Goal: Communication & Community: Answer question/provide support

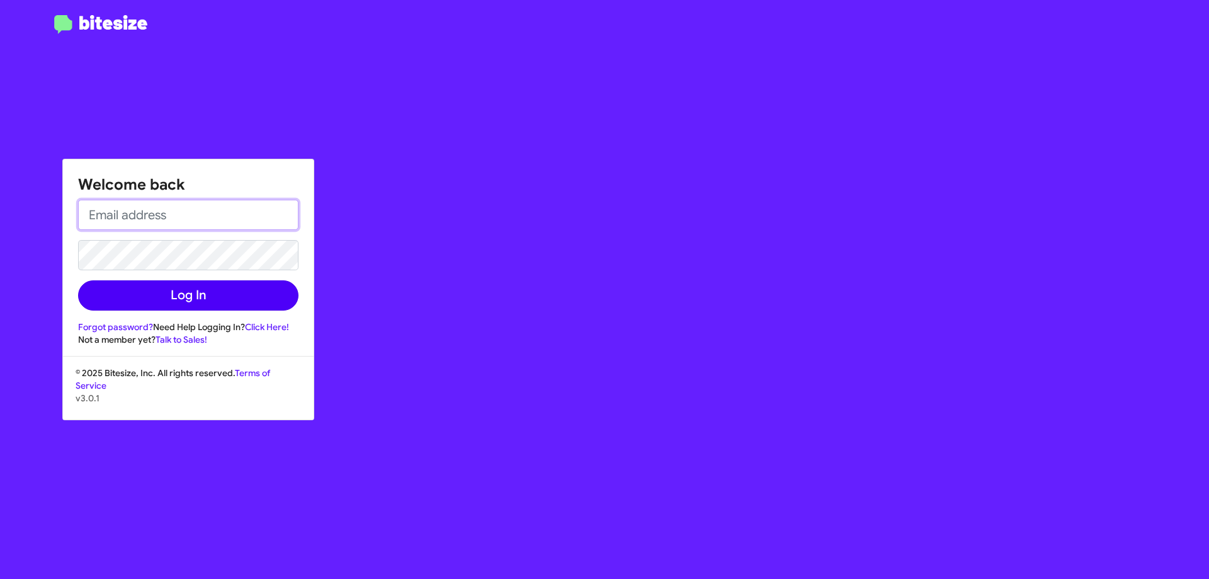
type input "[EMAIL_ADDRESS][DOMAIN_NAME]"
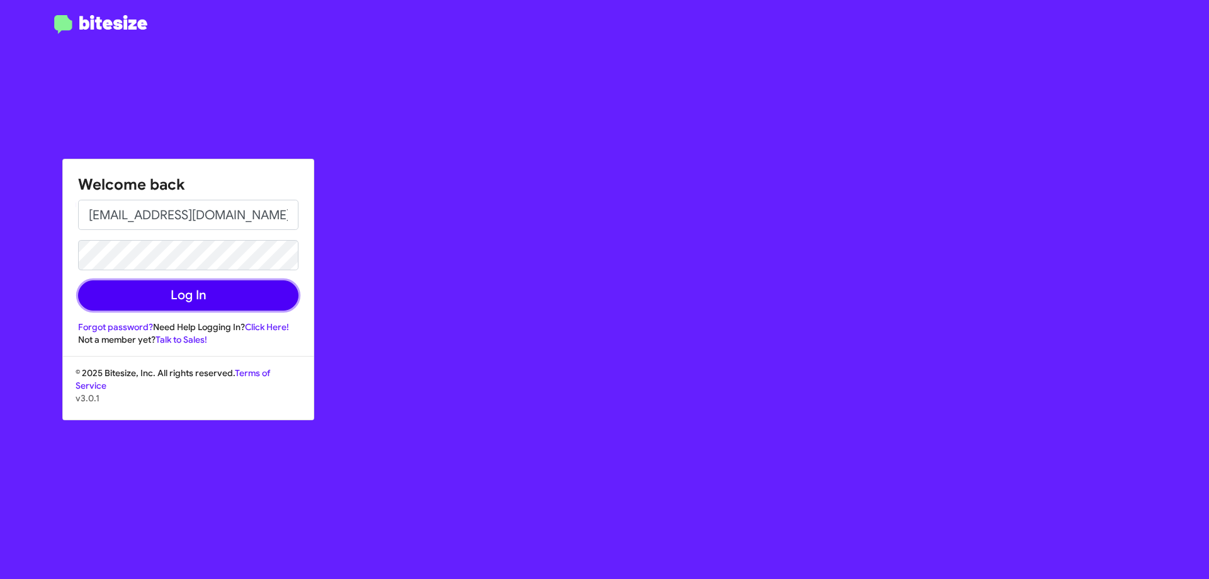
click at [167, 299] on button "Log In" at bounding box center [188, 295] width 220 height 30
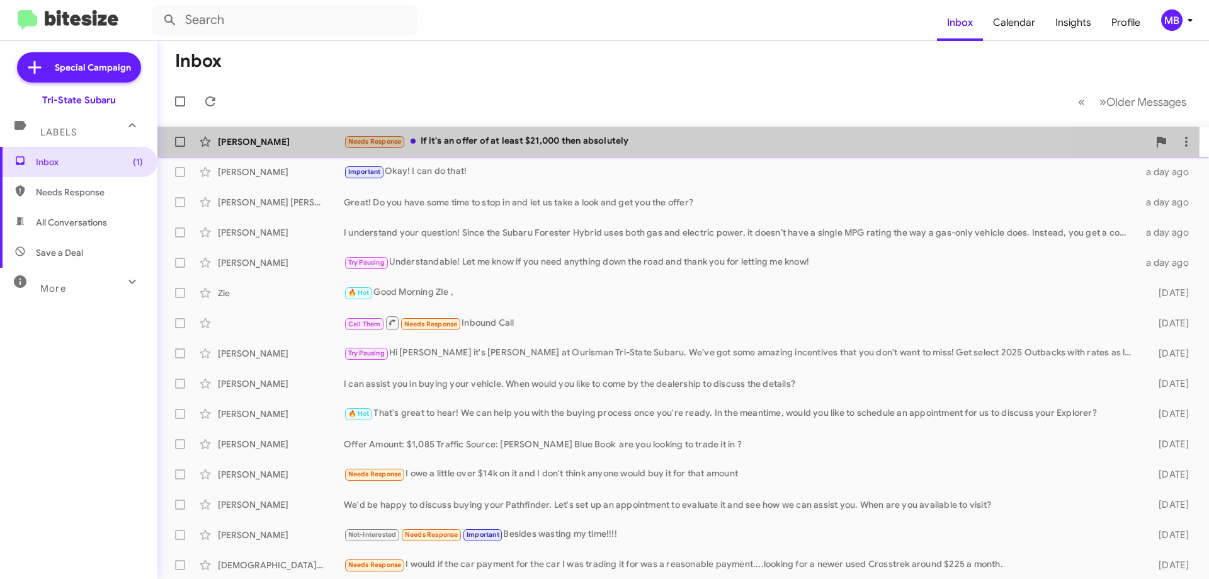
click at [497, 137] on div "Needs Response If it's an offer of at least $21,000 then absolutely" at bounding box center [746, 141] width 804 height 14
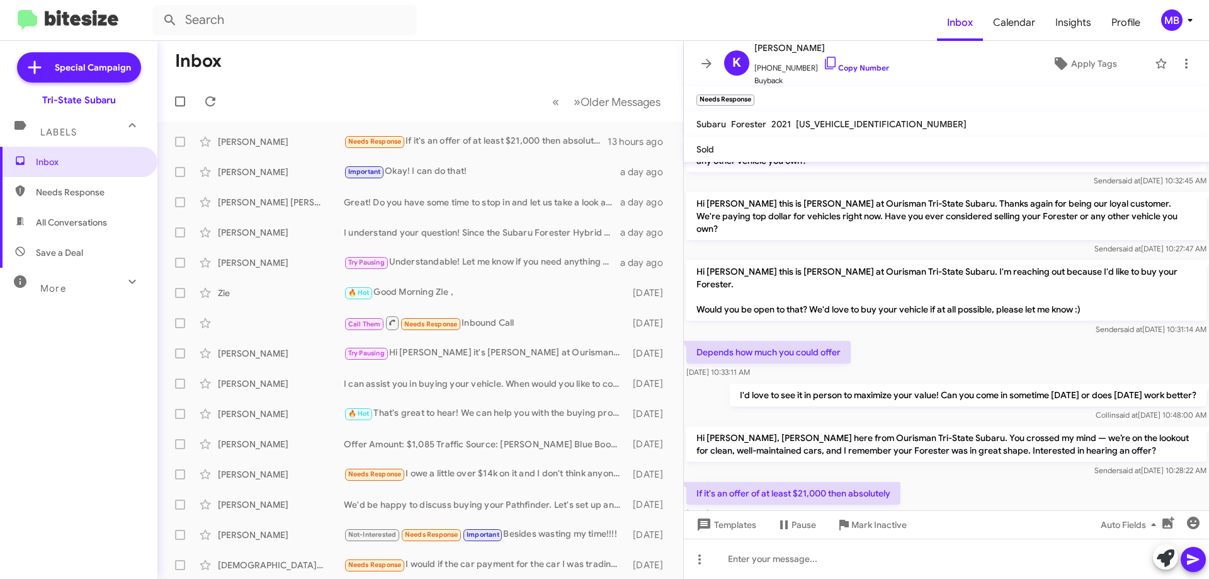
scroll to position [74, 0]
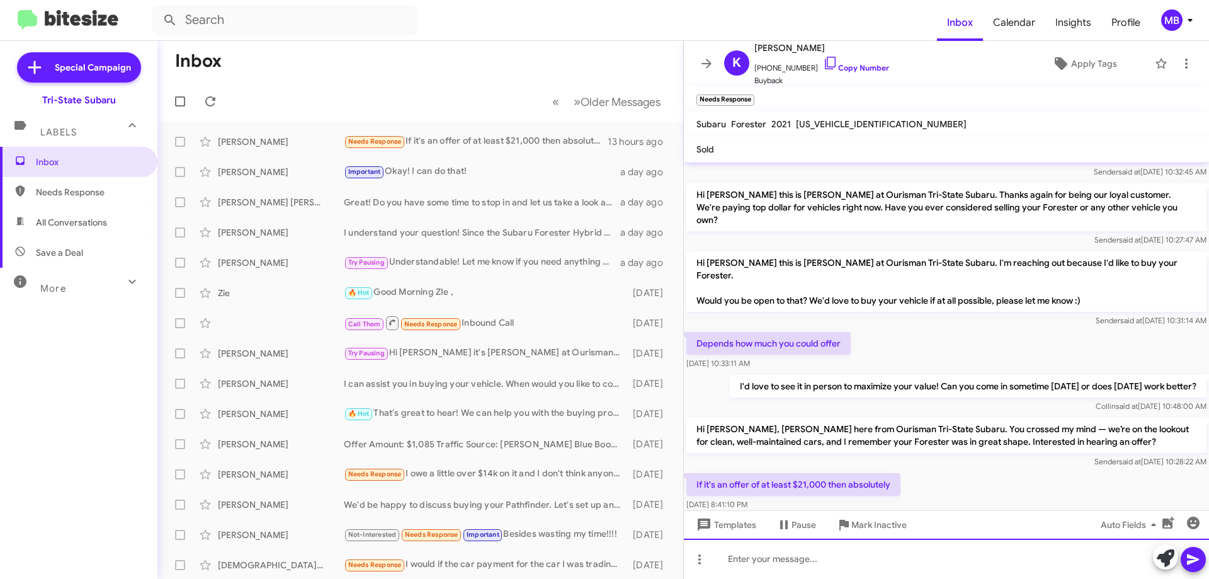
click at [849, 564] on div at bounding box center [946, 558] width 525 height 40
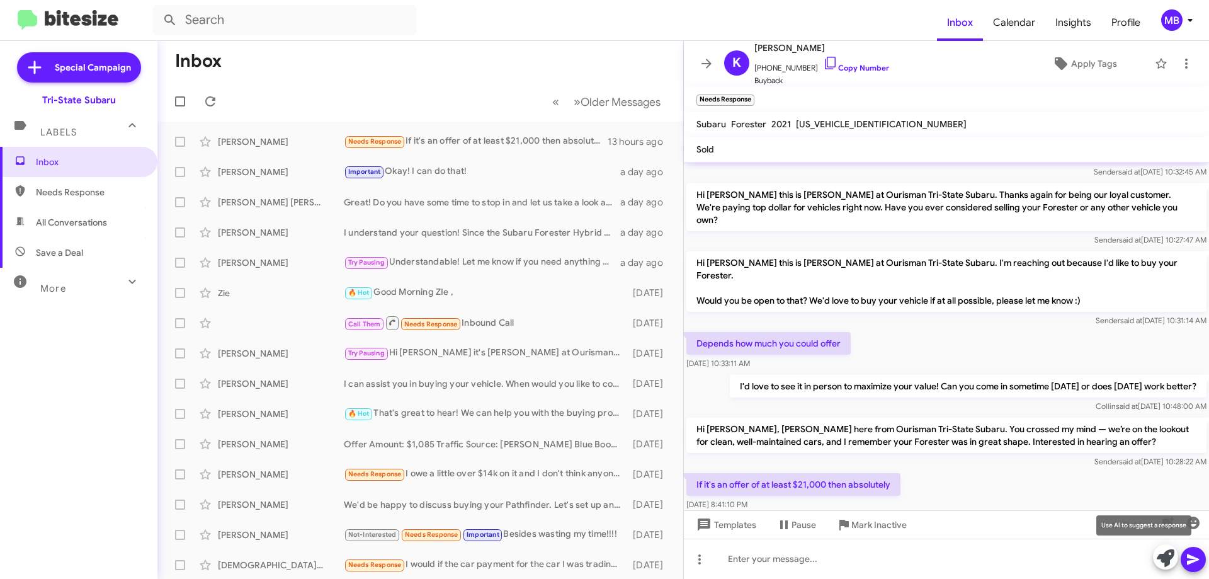
click at [1158, 559] on icon at bounding box center [1165, 558] width 18 height 18
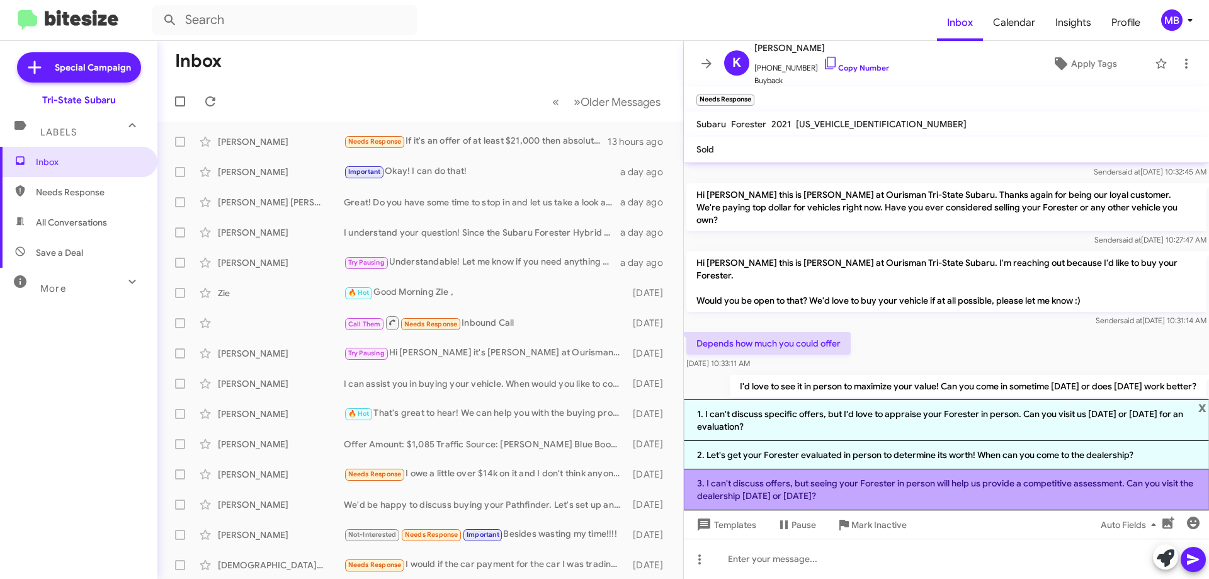
click at [1005, 488] on li "3. I can't discuss offers, but seeing your Forester in person will help us prov…" at bounding box center [946, 489] width 525 height 41
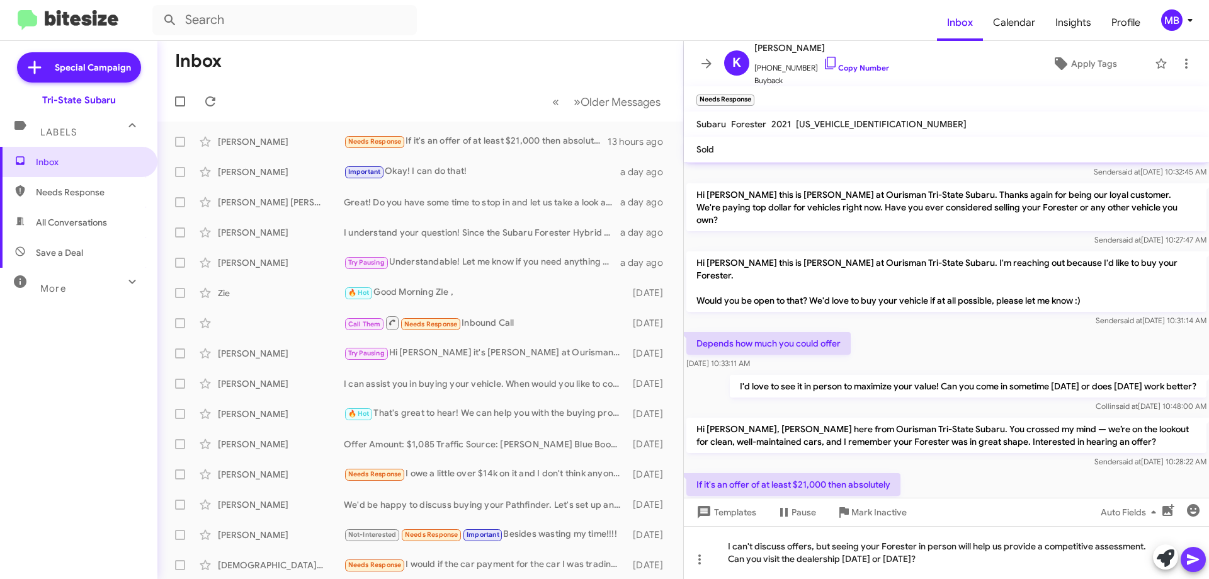
click at [1190, 560] on icon at bounding box center [1192, 558] width 15 height 15
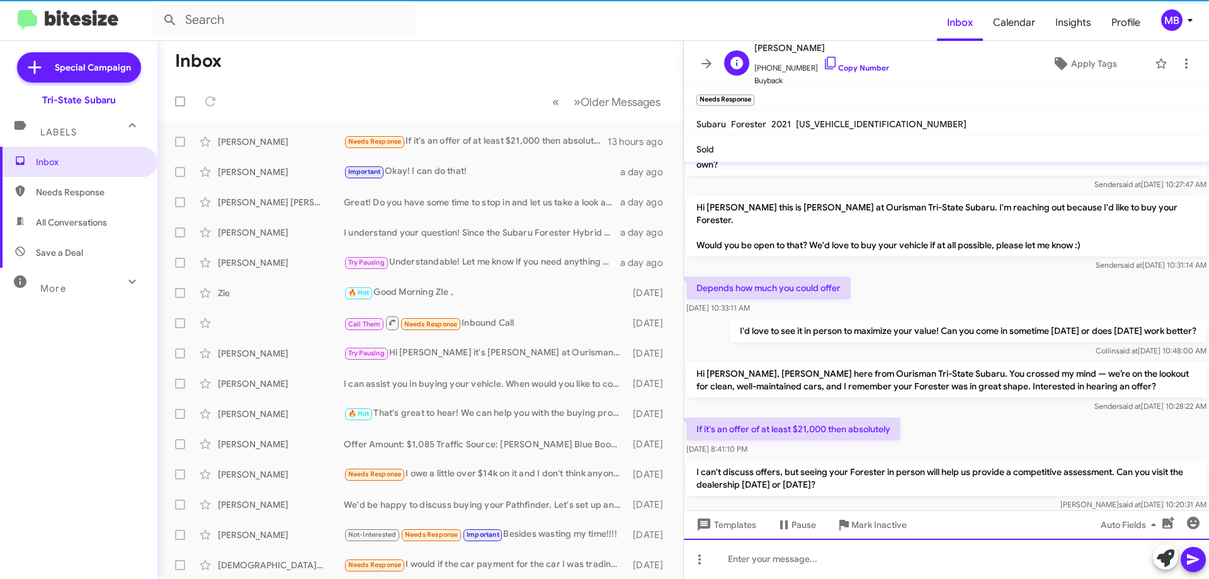
scroll to position [133, 0]
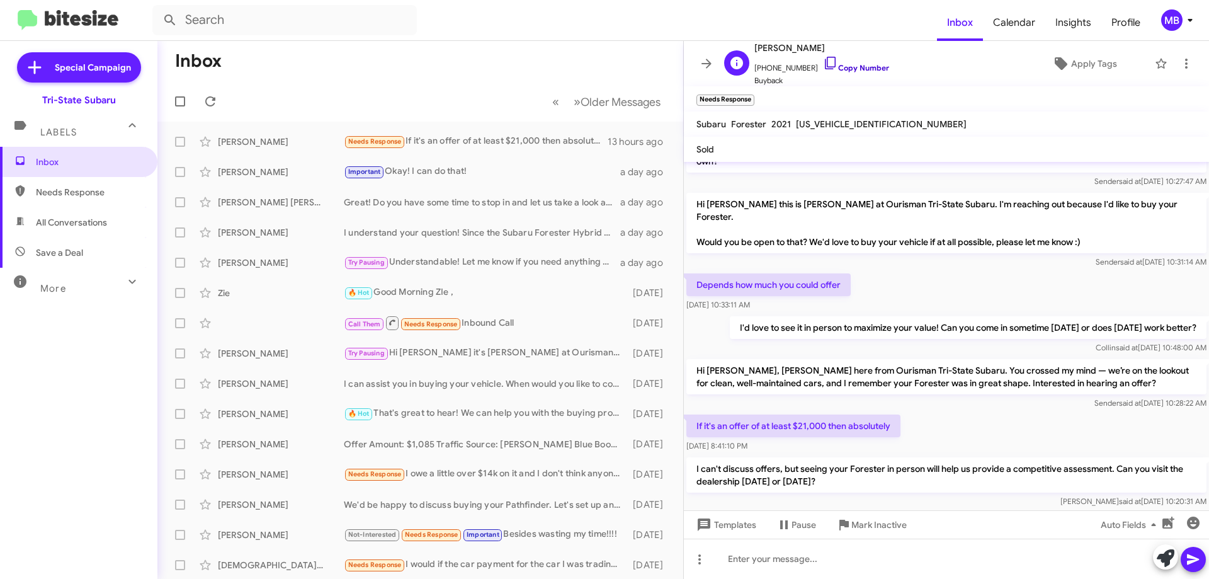
click at [871, 70] on link "Copy Number" at bounding box center [856, 67] width 66 height 9
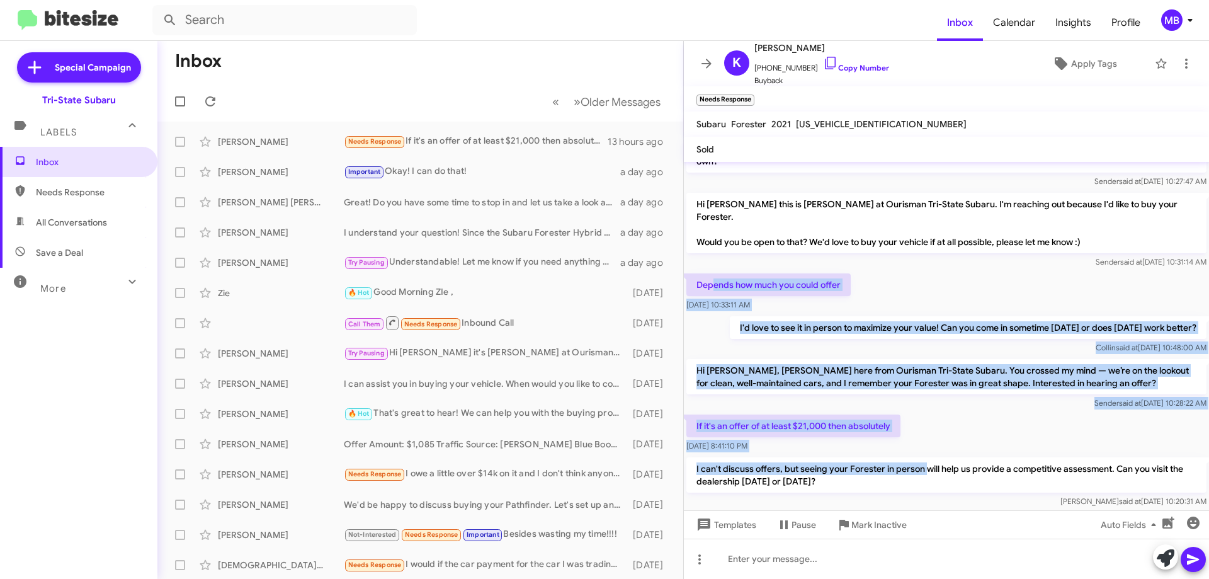
drag, startPoint x: 925, startPoint y: 443, endPoint x: 714, endPoint y: 246, distance: 288.6
click at [714, 246] on div "Hi [PERSON_NAME] this is [PERSON_NAME], General Manager at Ourisman Tri-State S…" at bounding box center [946, 269] width 525 height 481
copy div "ends how much you could offer [DATE] 10:33:11 AM I'd love to see it in person t…"
click at [107, 189] on span "Needs Response" at bounding box center [89, 192] width 107 height 13
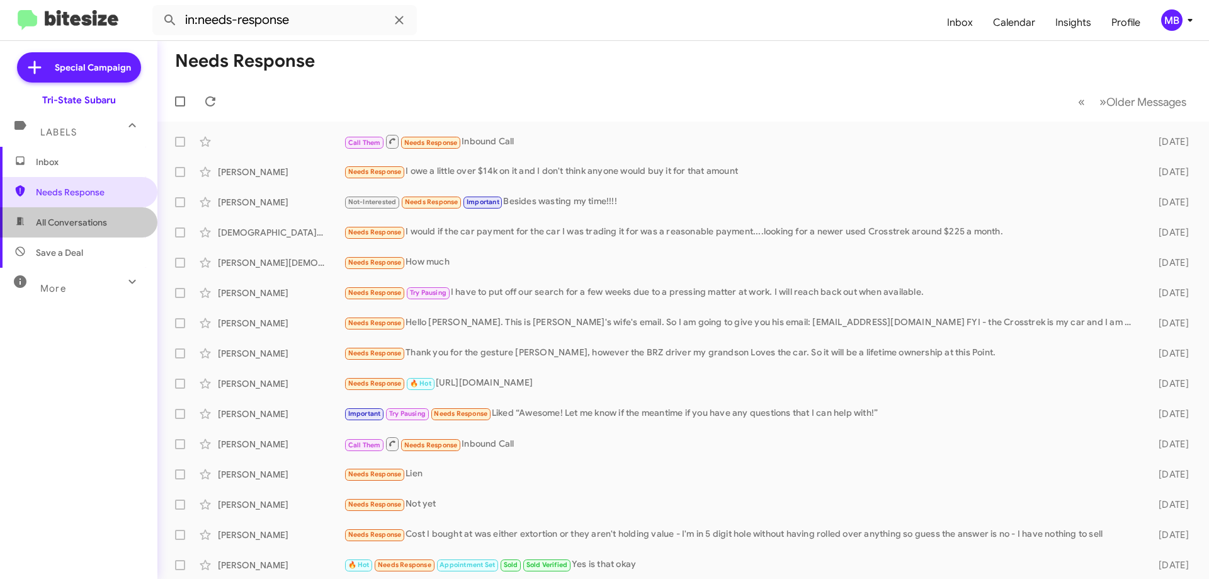
click at [126, 218] on span "All Conversations" at bounding box center [78, 222] width 157 height 30
type input "in:all-conversations"
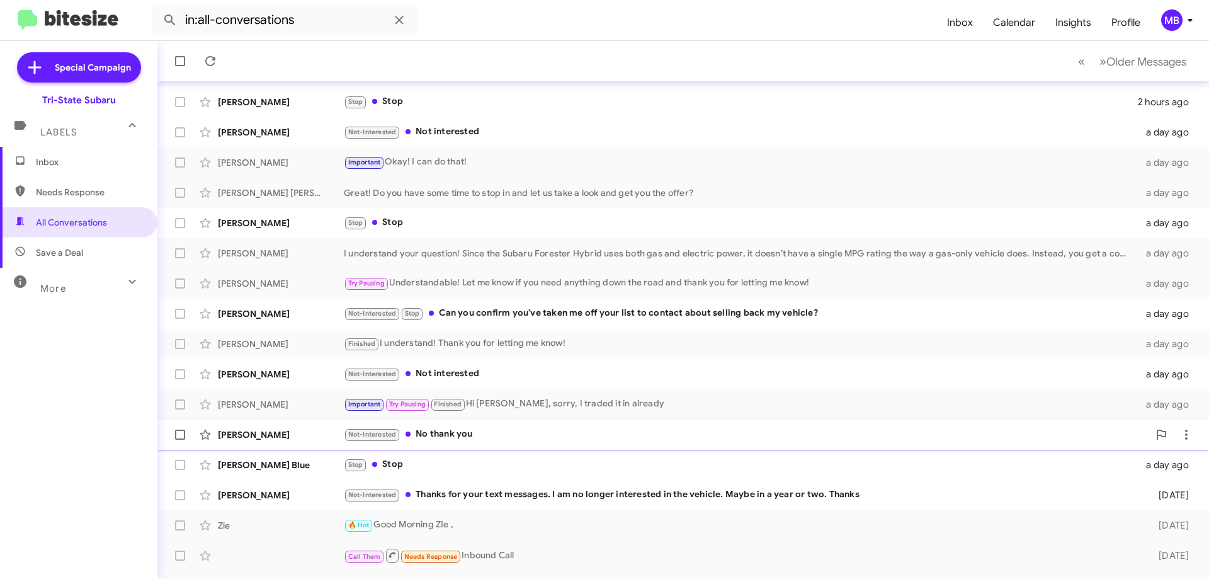
scroll to position [152, 0]
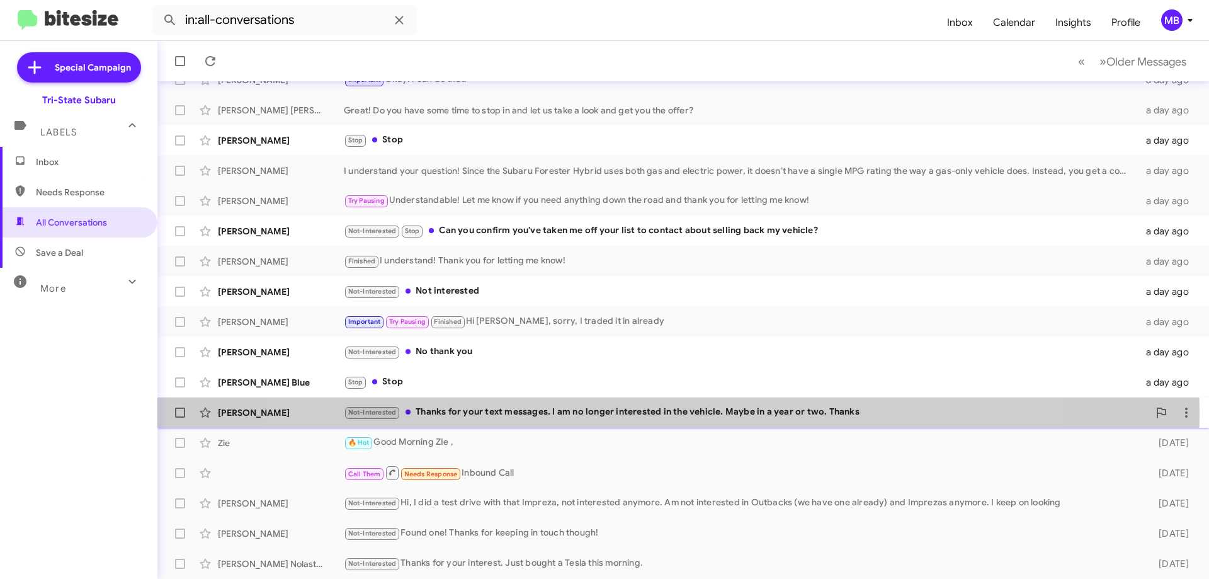
click at [651, 414] on div "Not-Interested Thanks for your text messages. I am no longer interested in the …" at bounding box center [746, 412] width 804 height 14
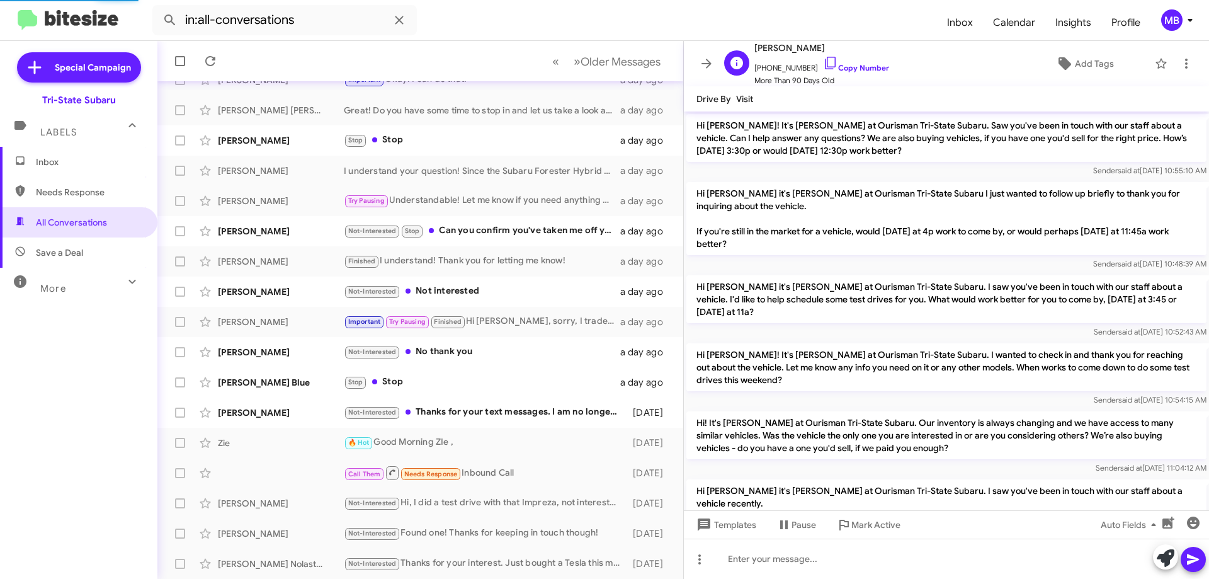
scroll to position [1005, 0]
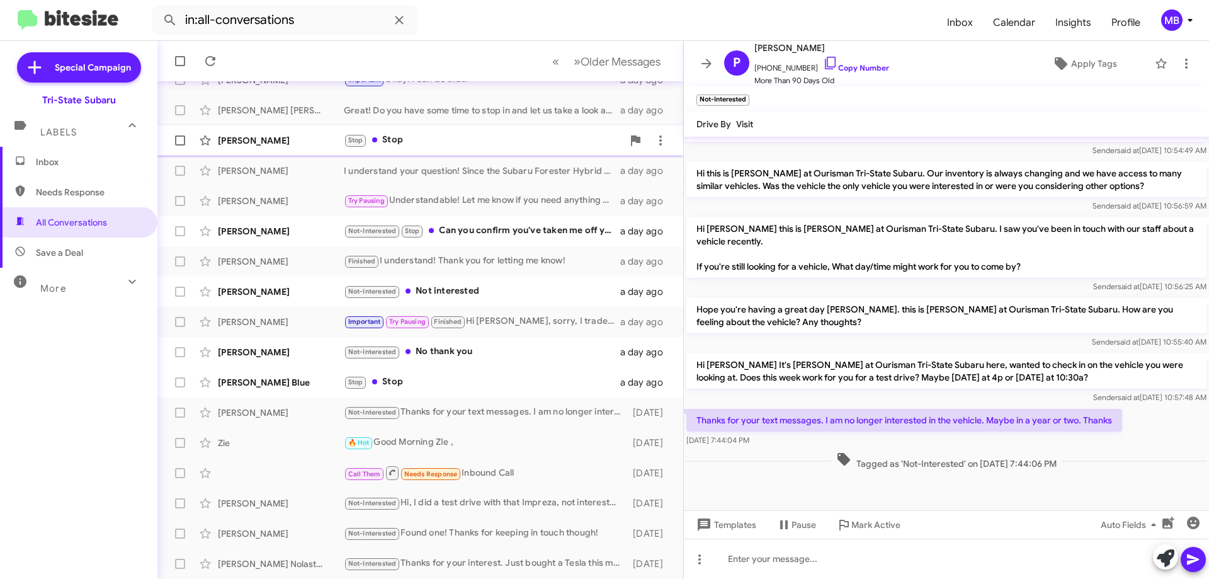
drag, startPoint x: 454, startPoint y: 133, endPoint x: 460, endPoint y: 136, distance: 6.5
click at [460, 136] on div "Stop Stop" at bounding box center [483, 140] width 279 height 14
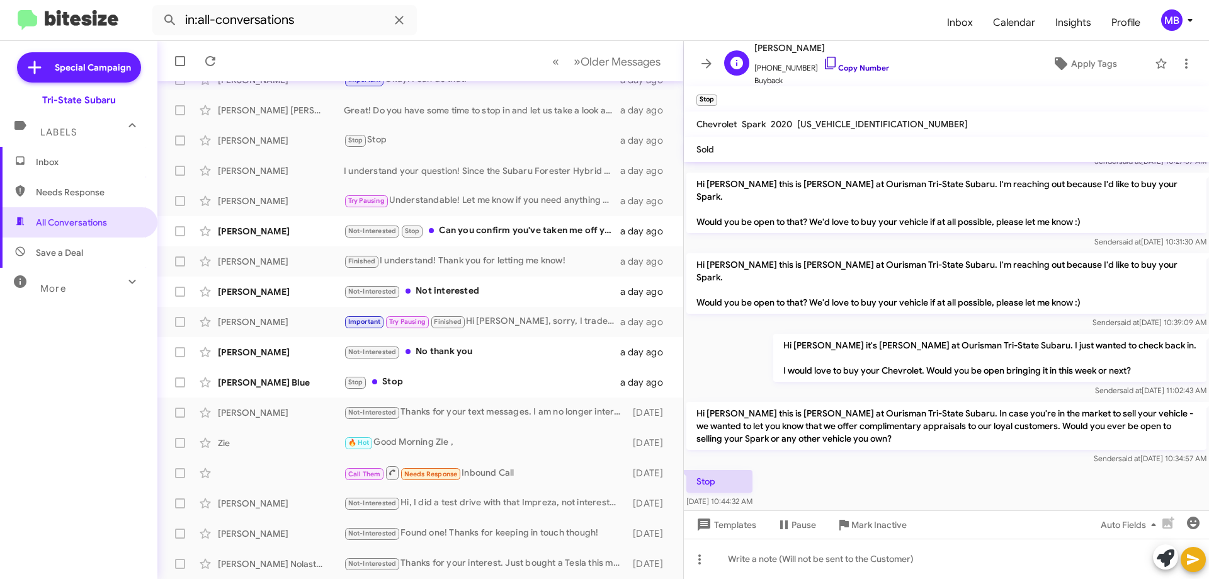
click at [839, 66] on link "Copy Number" at bounding box center [856, 67] width 66 height 9
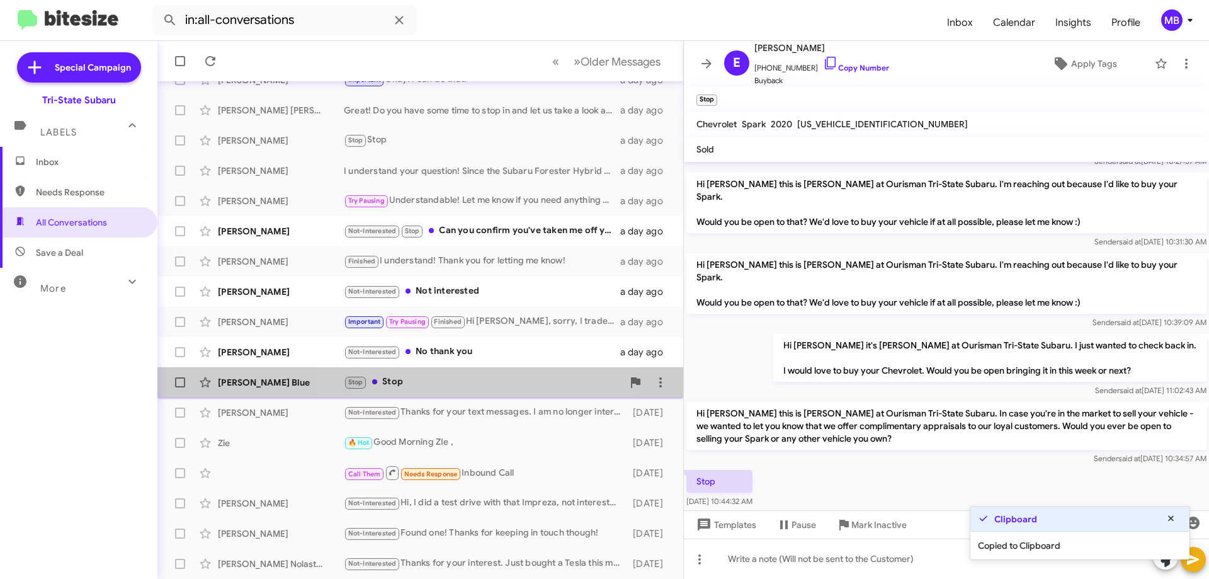
click at [431, 385] on div "Stop Stop" at bounding box center [483, 382] width 279 height 14
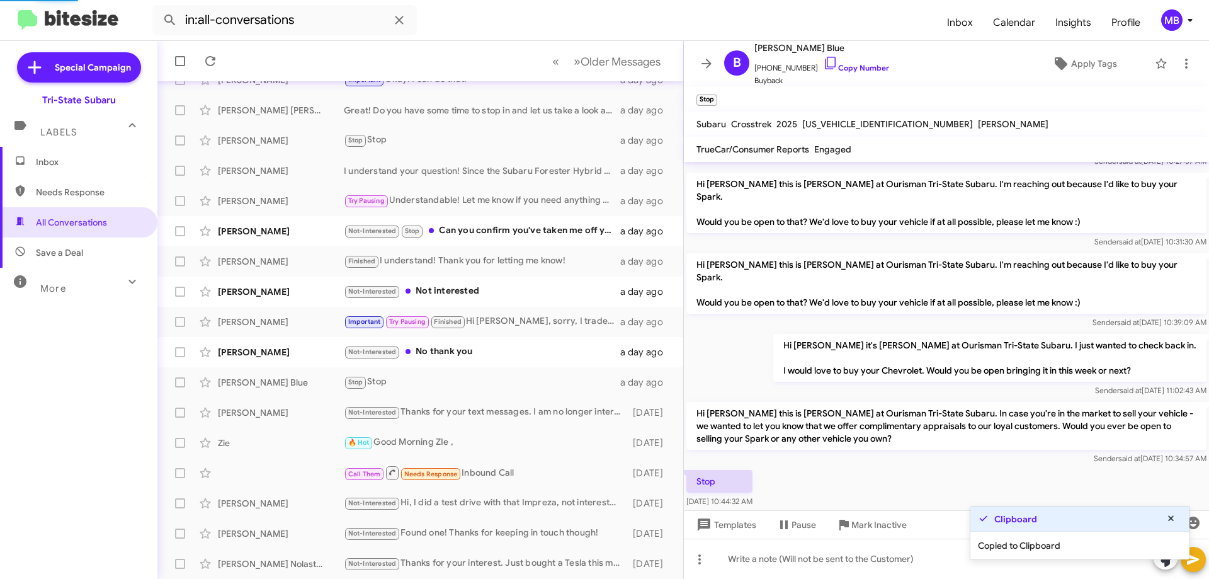
scroll to position [255, 0]
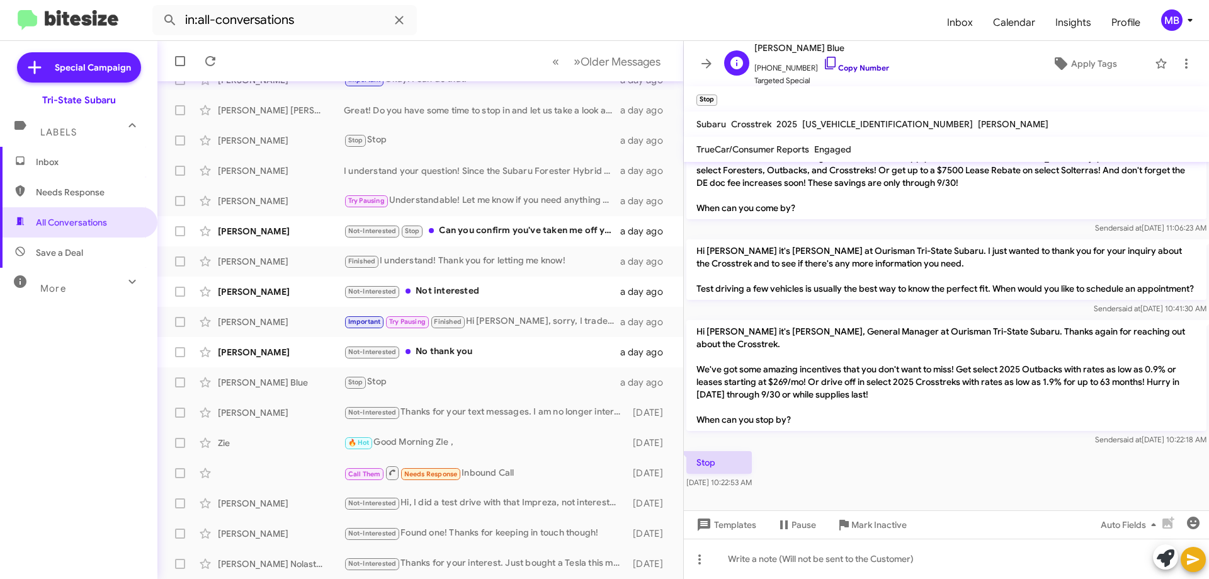
click at [861, 67] on link "Copy Number" at bounding box center [856, 67] width 66 height 9
drag, startPoint x: 780, startPoint y: 480, endPoint x: 789, endPoint y: 430, distance: 51.1
click at [789, 430] on div "Hi [PERSON_NAME] it's [PERSON_NAME], General Manager at Ourisman Tri-State Suba…" at bounding box center [946, 205] width 525 height 572
copy div "Hi [PERSON_NAME] it's [PERSON_NAME], General Manager at Ourisman Tri-State Suba…"
click at [515, 227] on div "Not-Interested Stop Can you confirm you've taken me off your list to contact ab…" at bounding box center [483, 230] width 279 height 14
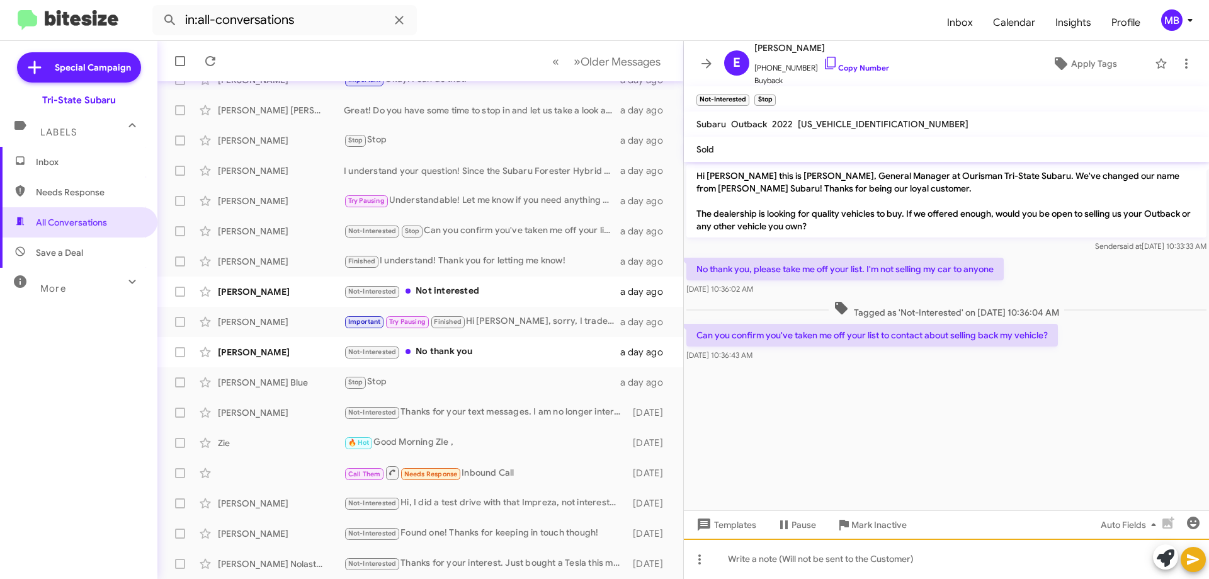
click at [996, 558] on div at bounding box center [946, 558] width 525 height 40
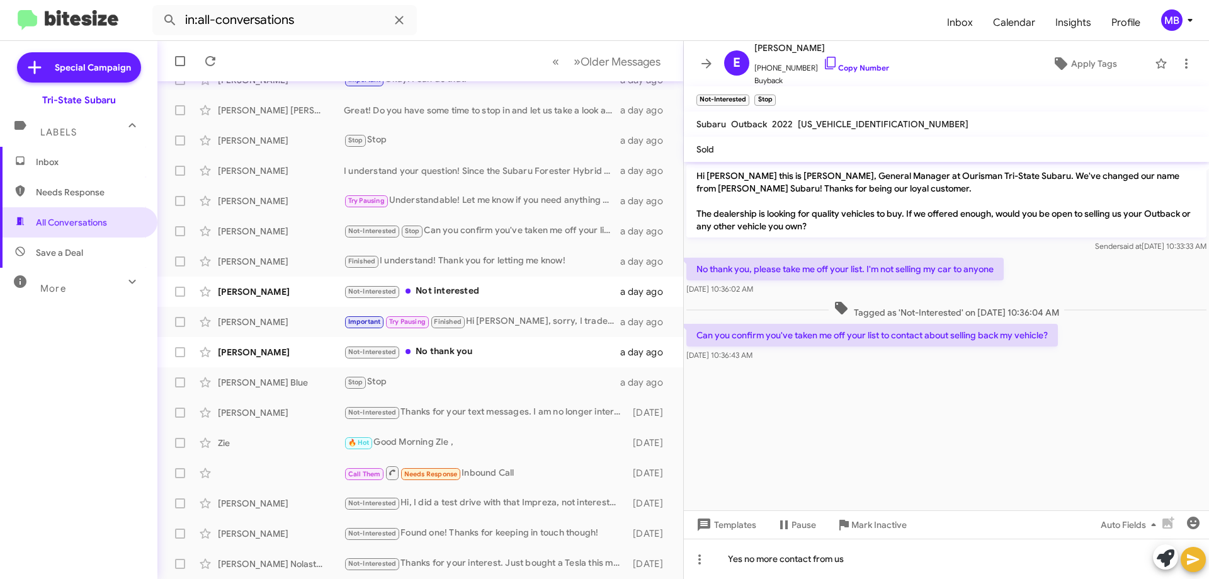
drag, startPoint x: 1183, startPoint y: 558, endPoint x: 1169, endPoint y: 546, distance: 18.3
click at [1183, 558] on button at bounding box center [1192, 558] width 25 height 25
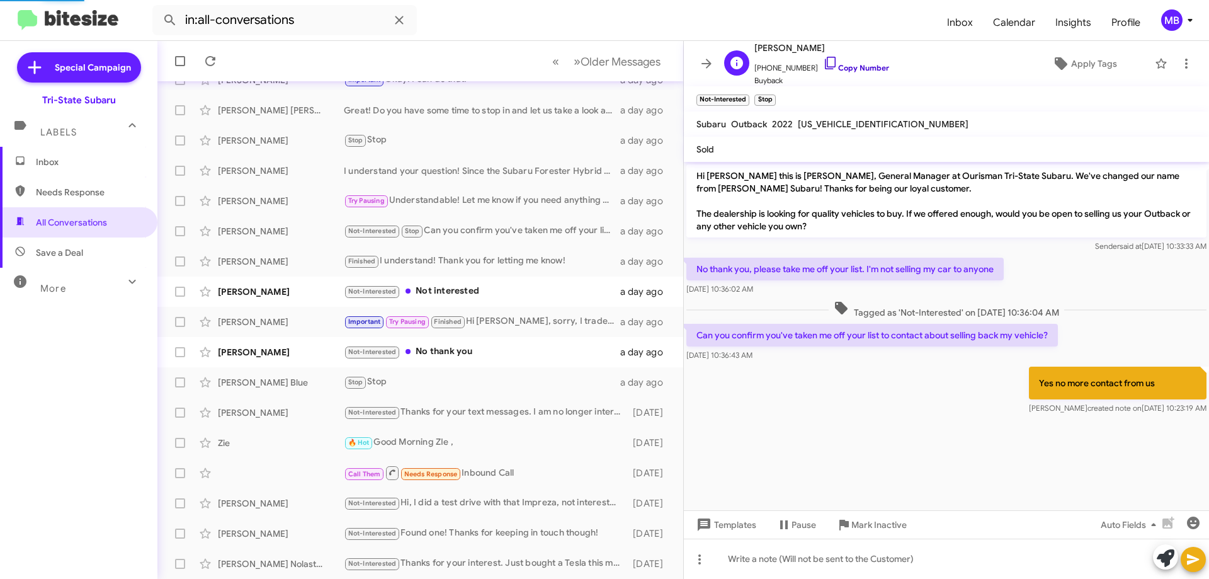
click at [857, 69] on link "Copy Number" at bounding box center [856, 67] width 66 height 9
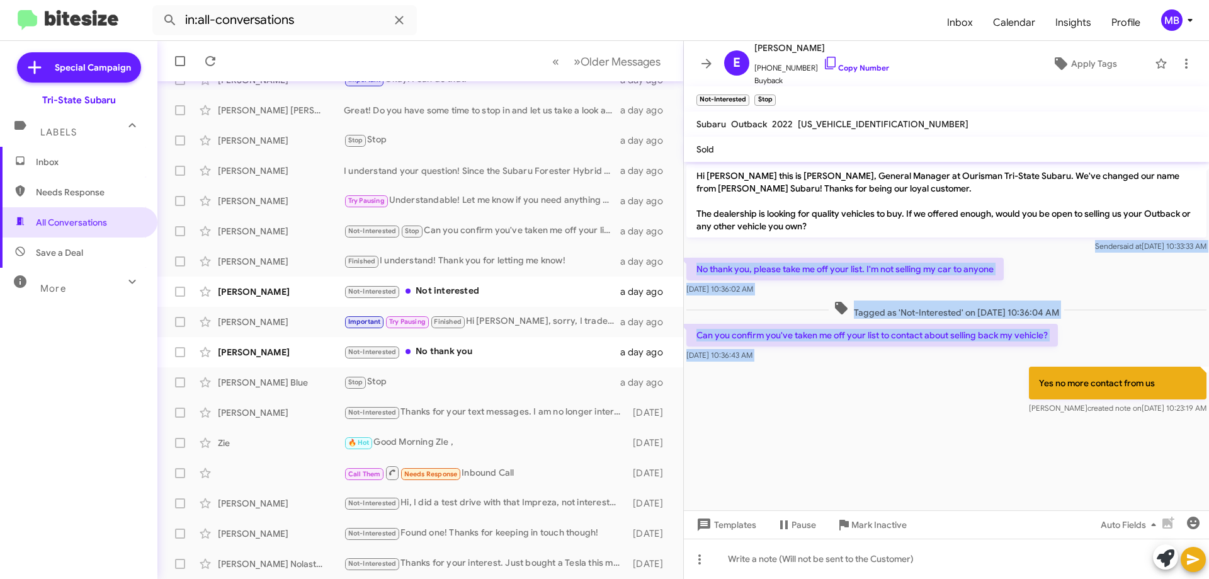
drag, startPoint x: 1179, startPoint y: 377, endPoint x: 750, endPoint y: 239, distance: 450.9
click at [750, 239] on div "Hi [PERSON_NAME] this is [PERSON_NAME], General Manager at Ourisman Tri-State S…" at bounding box center [946, 289] width 525 height 255
copy div "Sender said at [DATE] 10:33:33 AM No thank you, please take me off your list. I…"
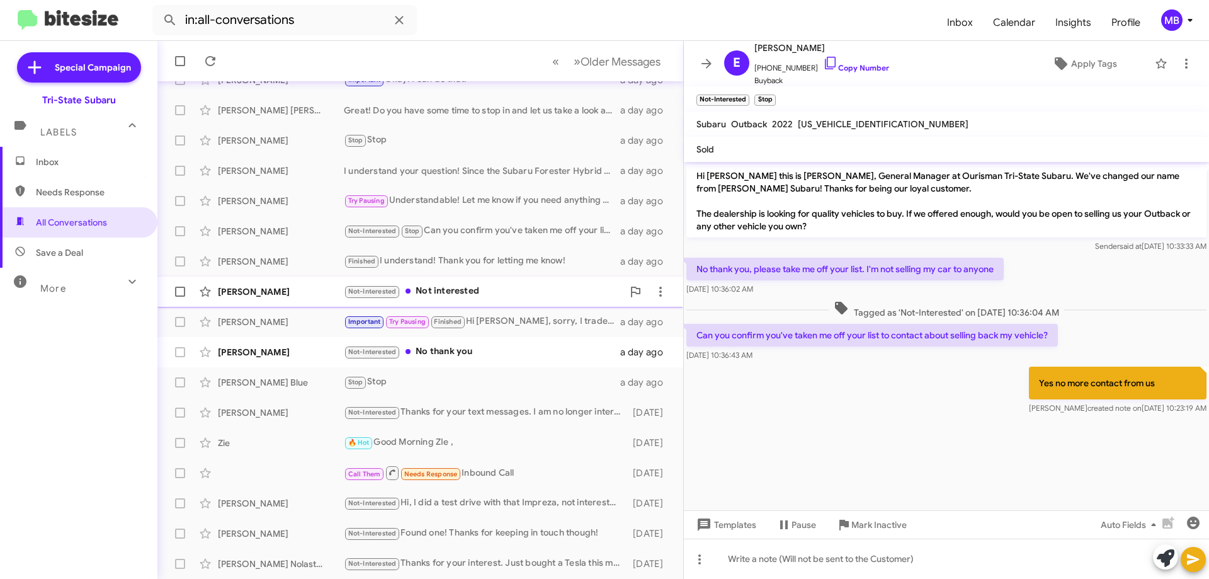
click at [457, 291] on div "Not-Interested Not interested" at bounding box center [483, 291] width 279 height 14
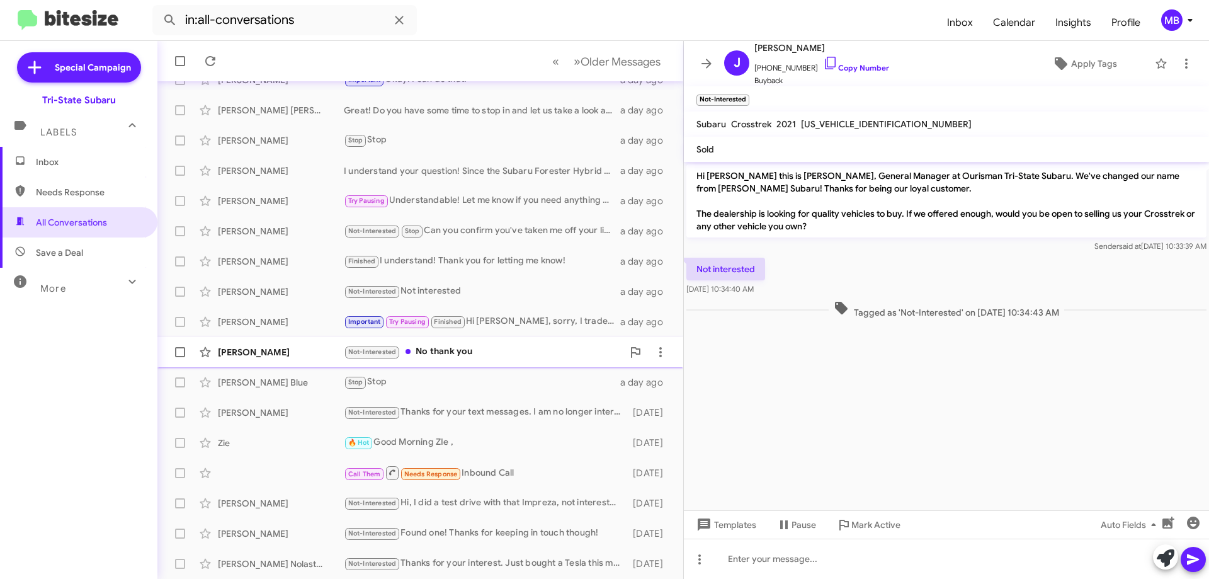
click at [558, 356] on div "Not-Interested No thank you" at bounding box center [483, 351] width 279 height 14
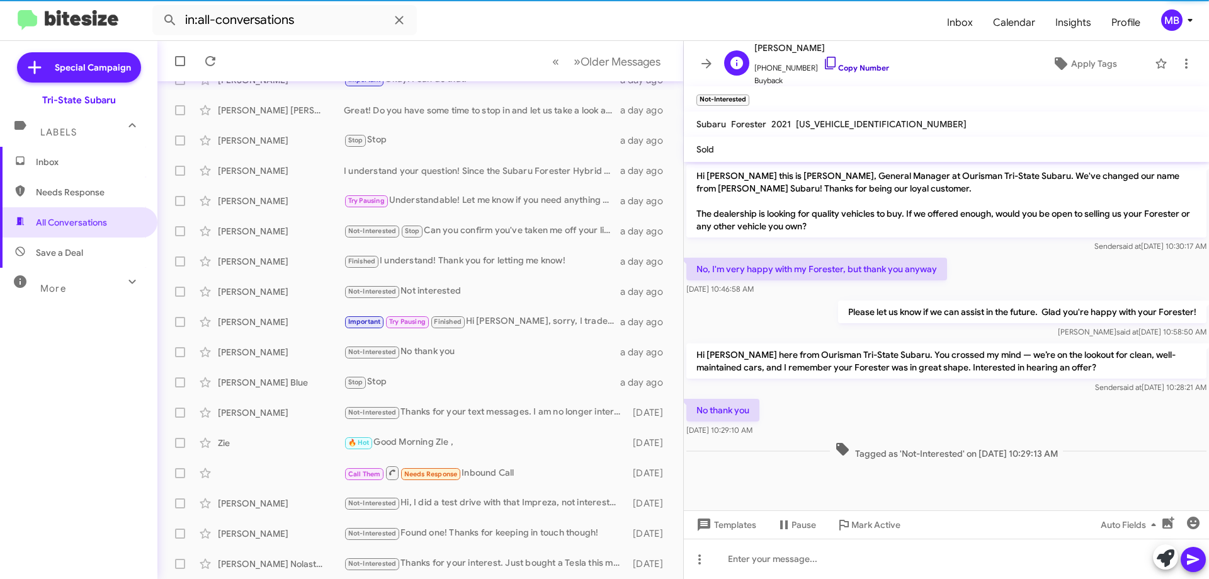
click at [853, 67] on link "Copy Number" at bounding box center [856, 67] width 66 height 9
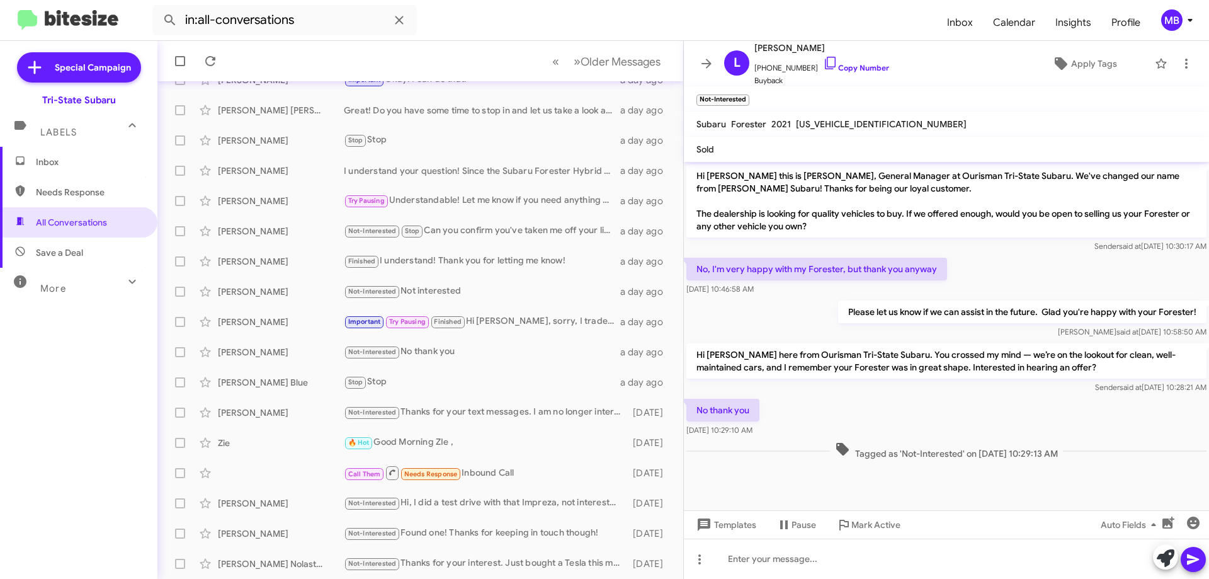
click at [74, 162] on span "Inbox" at bounding box center [89, 161] width 107 height 13
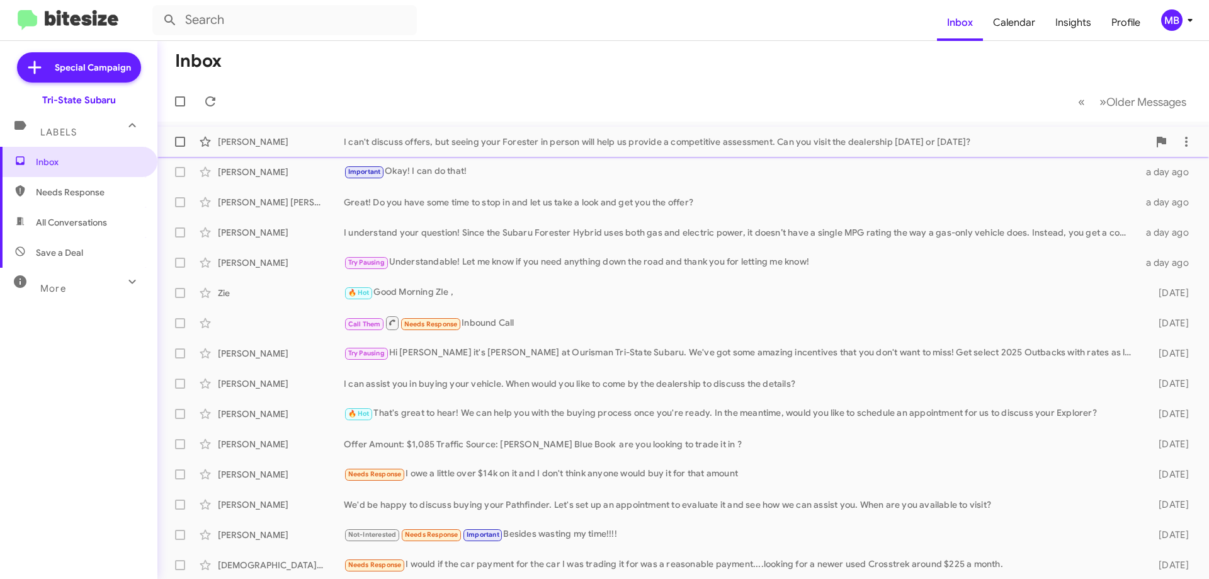
drag, startPoint x: 271, startPoint y: 145, endPoint x: 267, endPoint y: 154, distance: 10.4
click at [271, 144] on div "[PERSON_NAME]" at bounding box center [281, 141] width 126 height 13
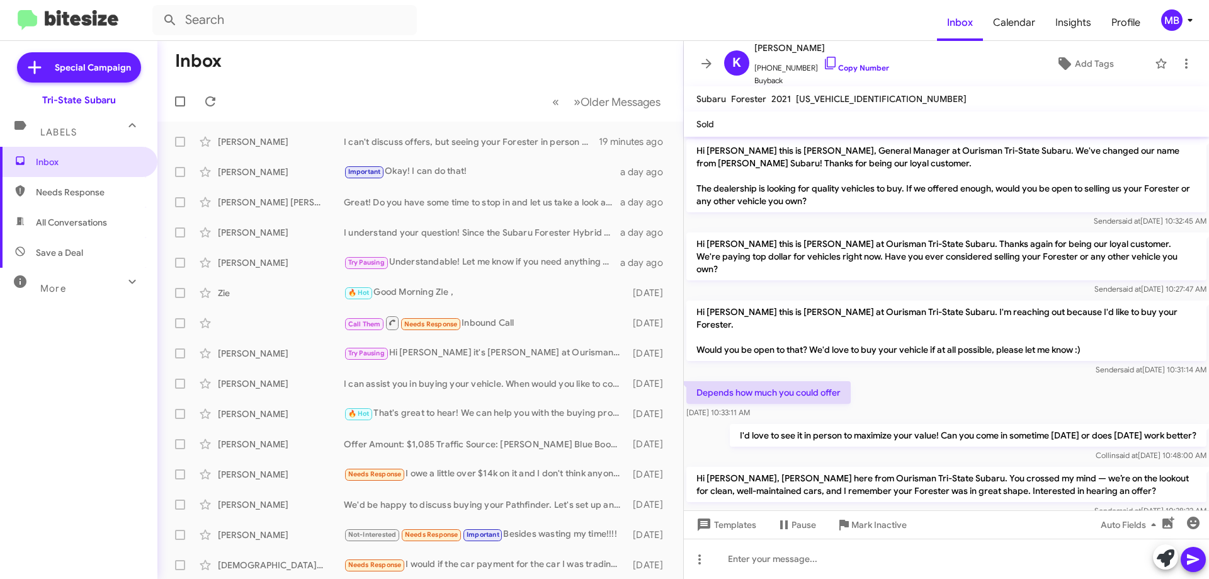
scroll to position [108, 0]
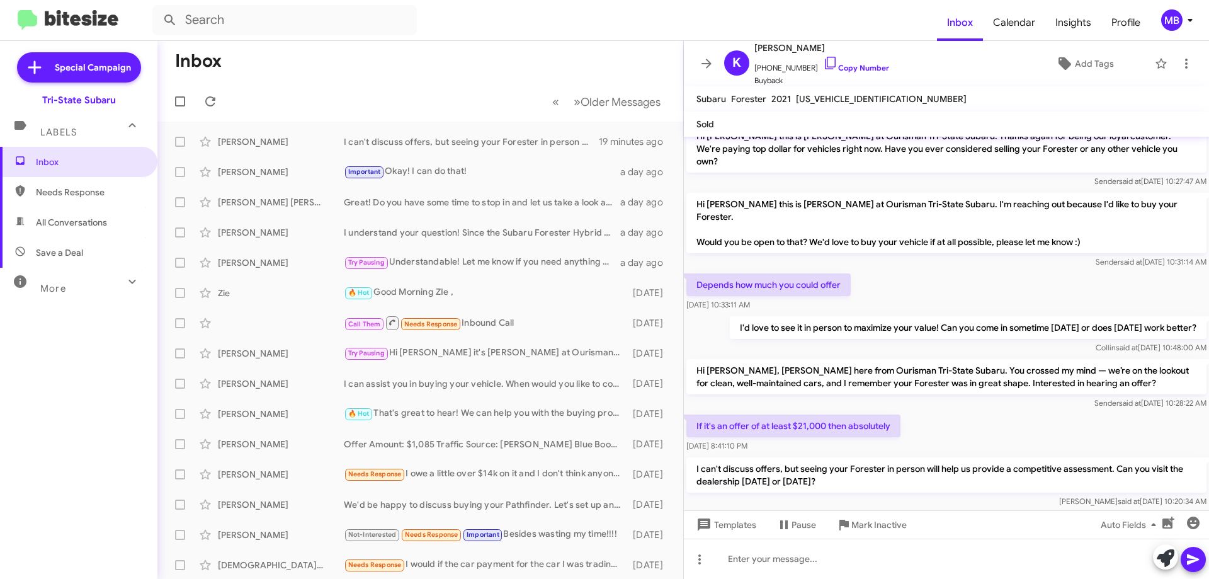
click at [82, 189] on span "Needs Response" at bounding box center [89, 192] width 107 height 13
type input "in:needs-response"
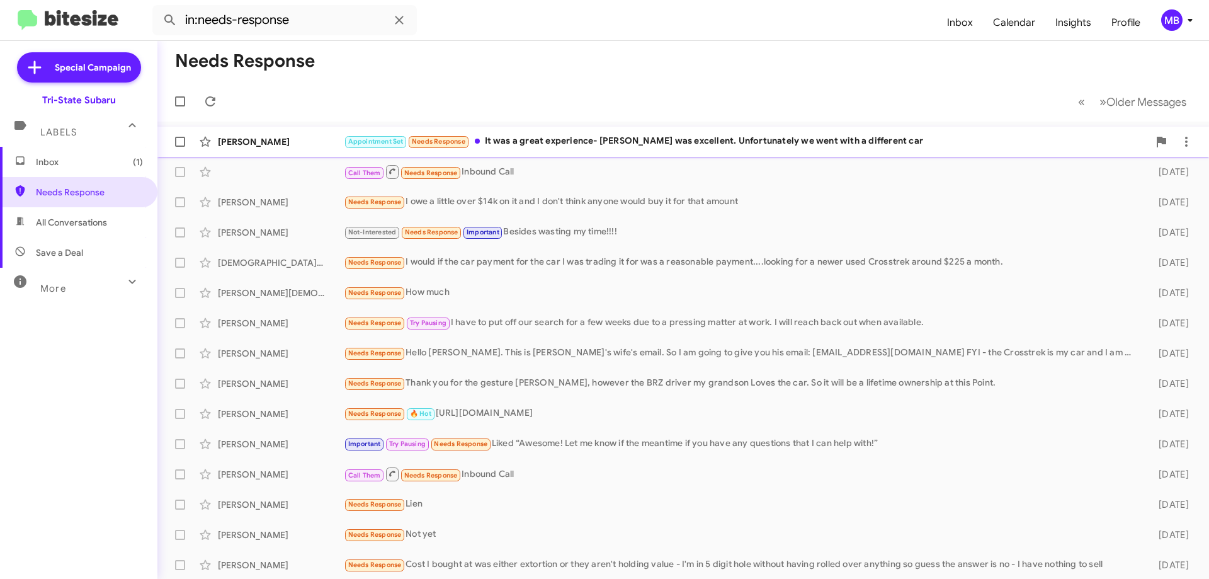
click at [295, 141] on div "[PERSON_NAME]" at bounding box center [281, 141] width 126 height 13
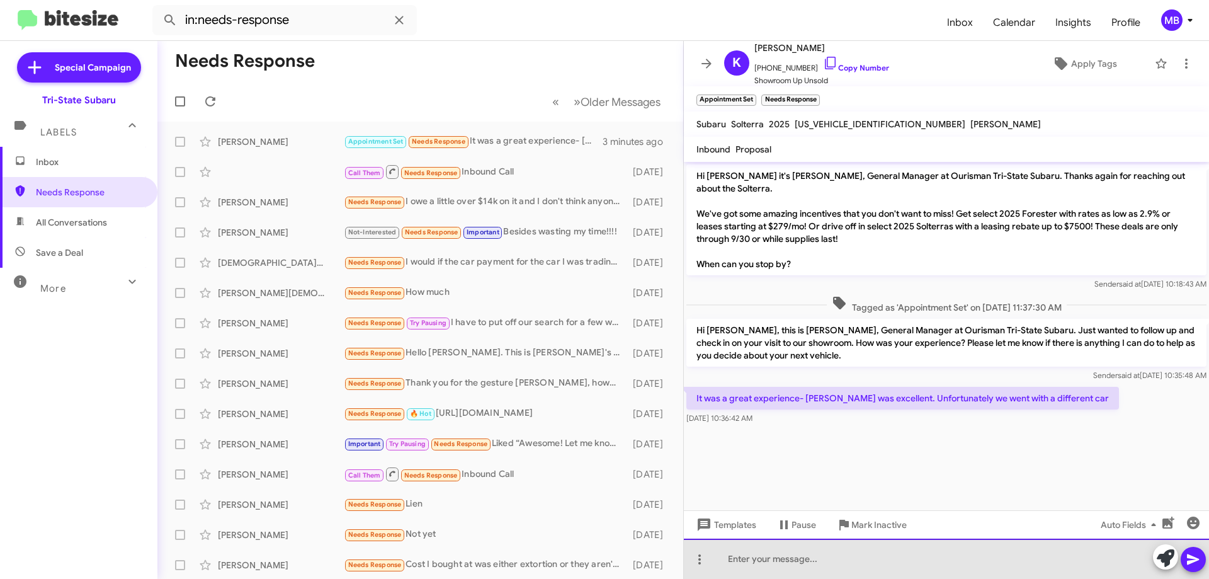
click at [995, 563] on div at bounding box center [946, 558] width 525 height 40
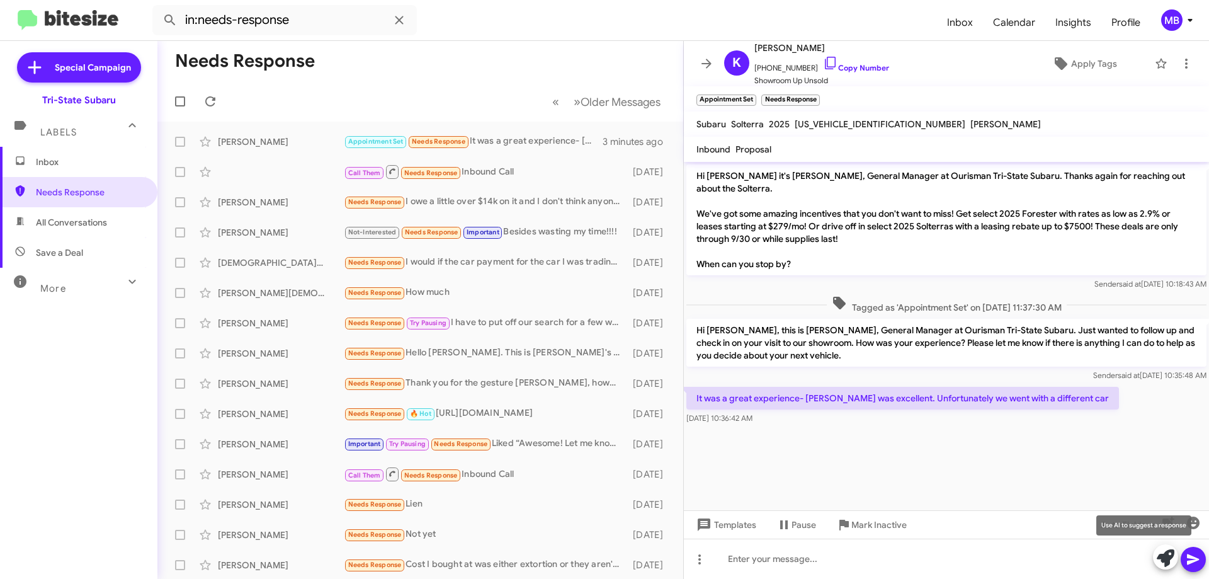
click at [1158, 558] on icon at bounding box center [1165, 558] width 18 height 18
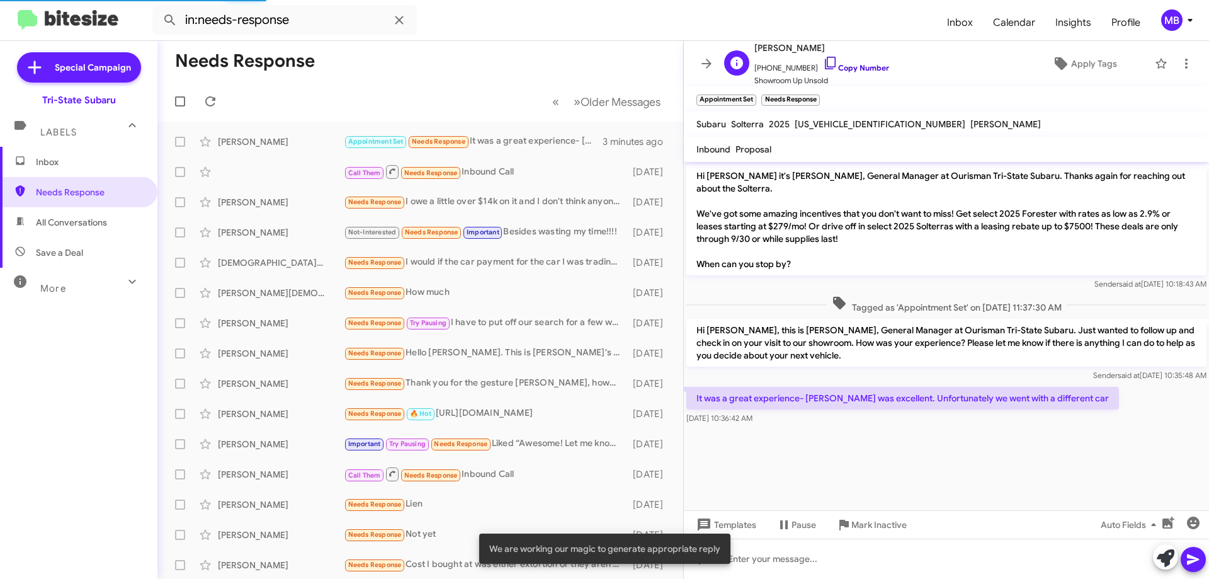
click at [858, 67] on link "Copy Number" at bounding box center [856, 67] width 66 height 9
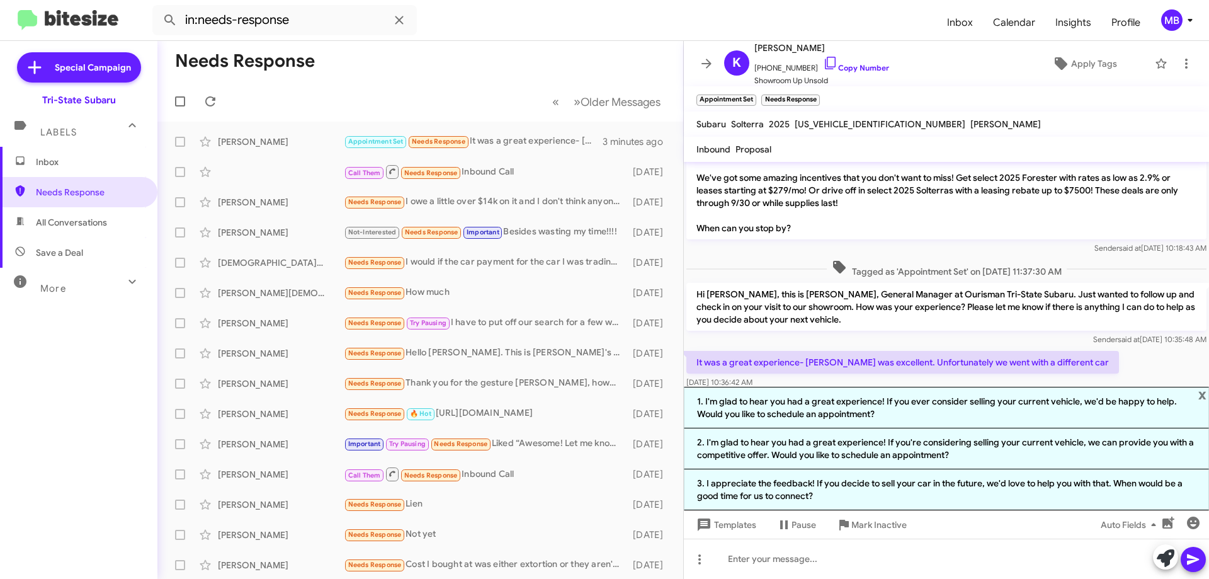
scroll to position [53, 0]
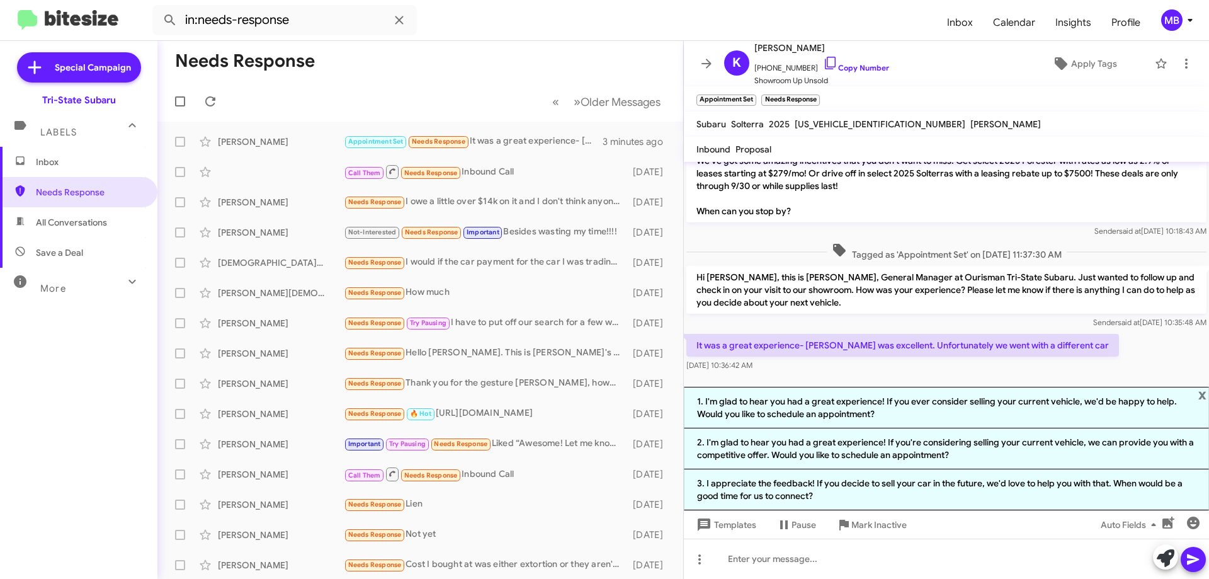
drag, startPoint x: 912, startPoint y: 356, endPoint x: 694, endPoint y: 342, distance: 217.7
click at [694, 342] on div "It was a great experience- [PERSON_NAME] was excellent. Unfortunately we went w…" at bounding box center [902, 353] width 432 height 38
copy div "It was a great experience- [PERSON_NAME] was excellent. Unfortunately we went w…"
